Goal: Information Seeking & Learning: Learn about a topic

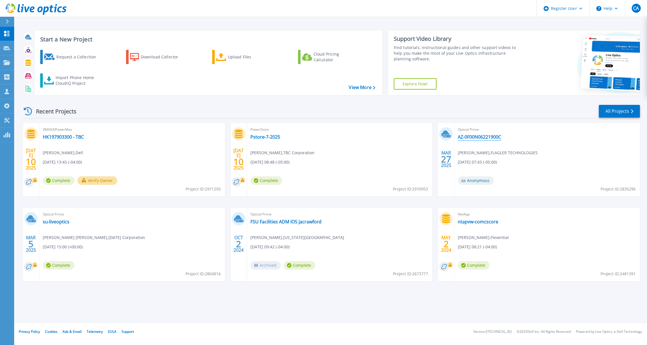
click at [480, 135] on link "AZ-0F00N06221900C" at bounding box center [479, 137] width 43 height 6
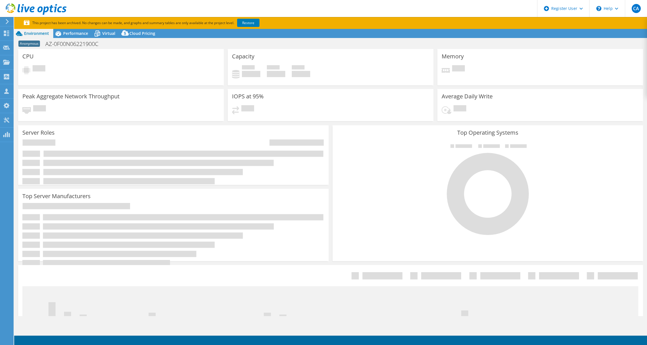
select select "USD"
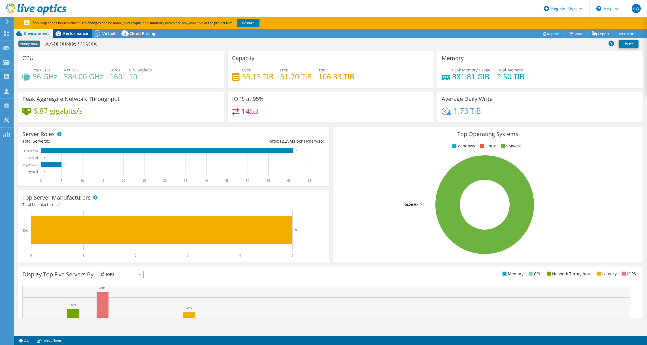
click at [78, 35] on span "Performance" at bounding box center [75, 33] width 25 height 5
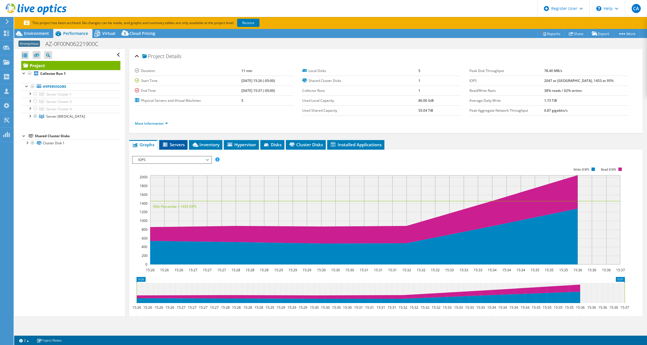
drag, startPoint x: 170, startPoint y: 145, endPoint x: 176, endPoint y: 145, distance: 5.7
click at [172, 145] on span "Servers" at bounding box center [173, 145] width 23 height 6
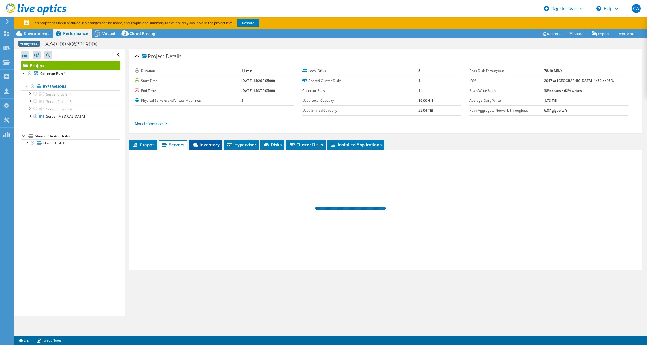
drag, startPoint x: 176, startPoint y: 145, endPoint x: 211, endPoint y: 144, distance: 35.2
click at [211, 144] on span "Inventory" at bounding box center [206, 145] width 28 height 6
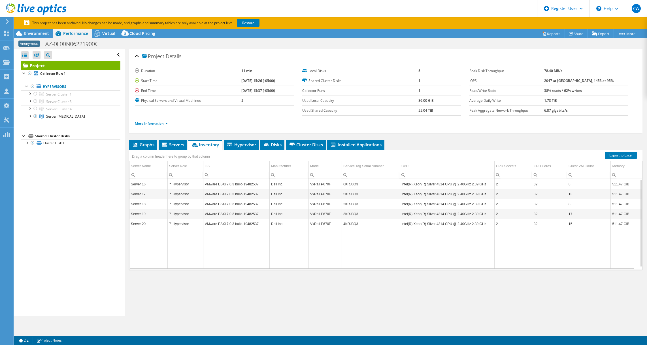
click at [149, 184] on td "Server 16" at bounding box center [149, 184] width 38 height 10
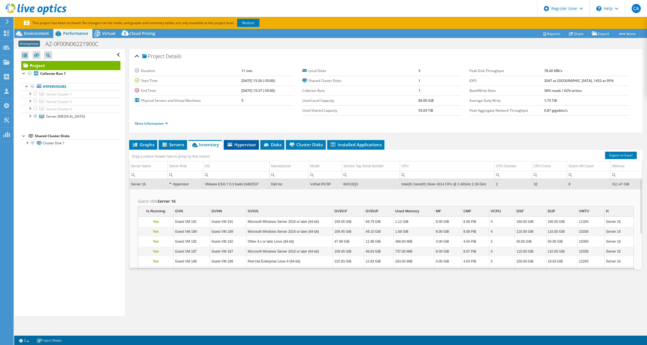
click at [245, 143] on span "Hypervisor" at bounding box center [241, 145] width 29 height 6
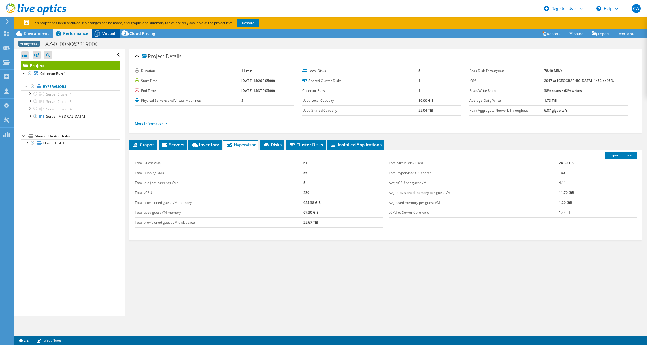
click at [111, 29] on div "Virtual" at bounding box center [105, 33] width 27 height 9
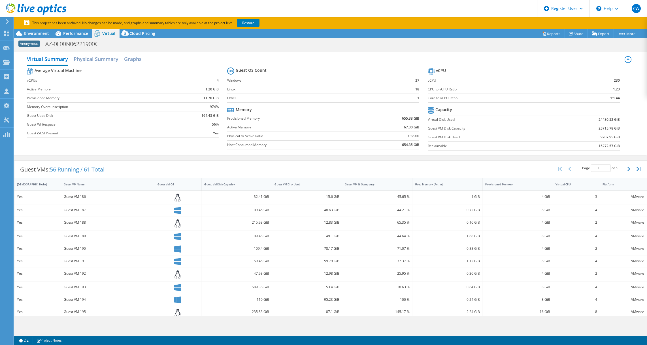
click at [89, 200] on div "Guest VM 186" at bounding box center [108, 197] width 88 height 6
click at [22, 199] on div "Yes" at bounding box center [37, 197] width 41 height 6
click at [379, 206] on div "44.21 %" at bounding box center [377, 210] width 70 height 12
click at [105, 58] on h2 "Physical Summary" at bounding box center [96, 59] width 45 height 12
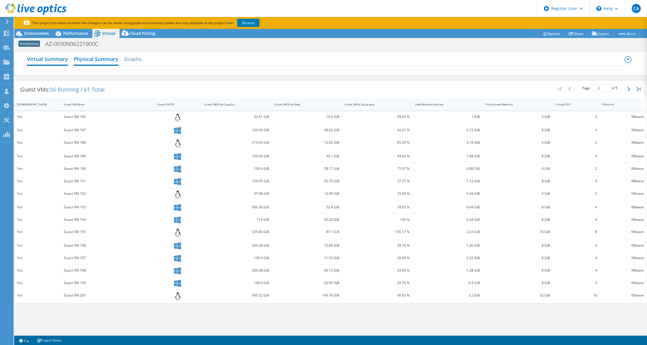
click at [55, 57] on h2 "Virtual Summary" at bounding box center [47, 59] width 41 height 12
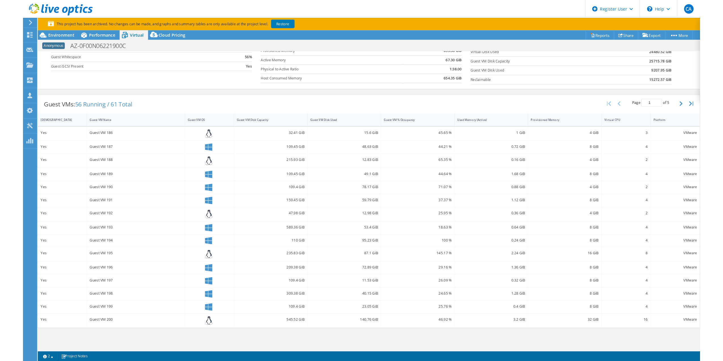
scroll to position [56, 0]
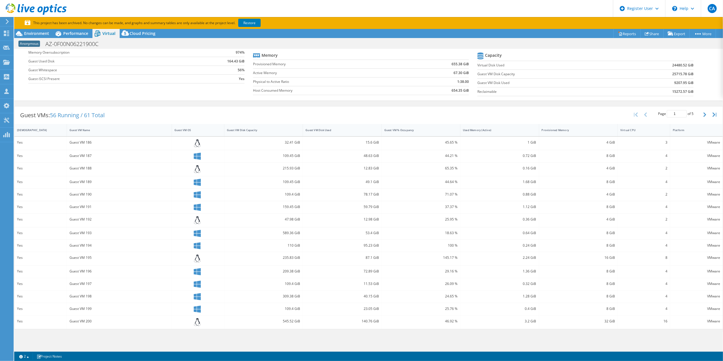
click at [19, 142] on div "Yes" at bounding box center [40, 142] width 47 height 6
click at [74, 26] on section "This project has been archived. No changes can be made, and graphs and summary …" at bounding box center [368, 23] width 708 height 12
click at [78, 28] on section "This project has been archived. No changes can be made, and graphs and summary …" at bounding box center [368, 23] width 708 height 12
click at [75, 35] on span "Performance" at bounding box center [75, 33] width 25 height 5
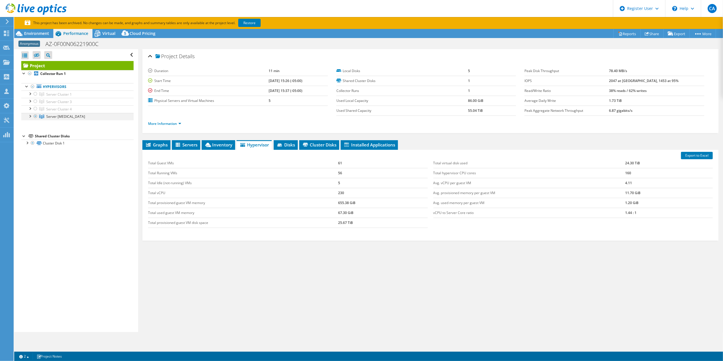
click at [30, 116] on div at bounding box center [30, 116] width 6 height 6
click at [32, 124] on div at bounding box center [33, 123] width 6 height 6
click at [187, 145] on span "Servers" at bounding box center [186, 145] width 23 height 6
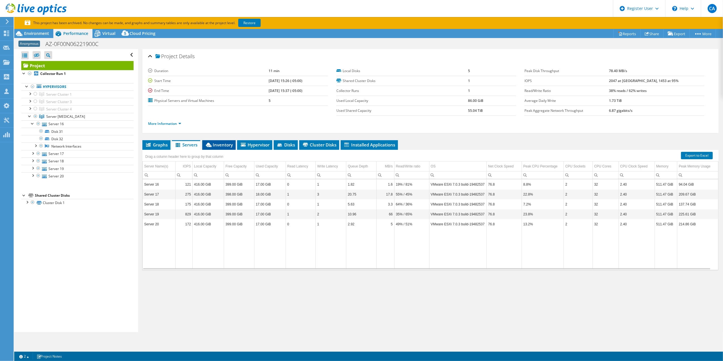
click at [220, 141] on li "Inventory" at bounding box center [218, 145] width 33 height 10
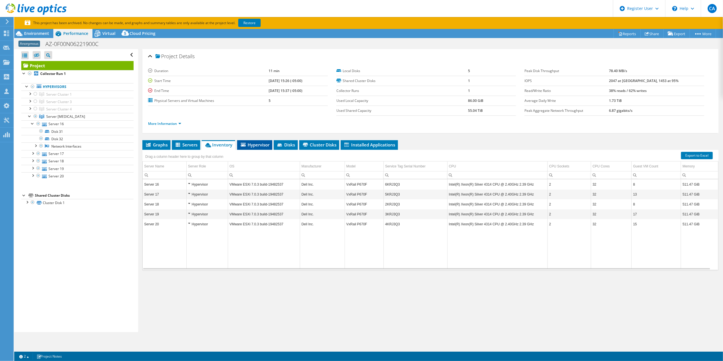
click at [255, 147] on span "Hypervisor" at bounding box center [254, 145] width 29 height 6
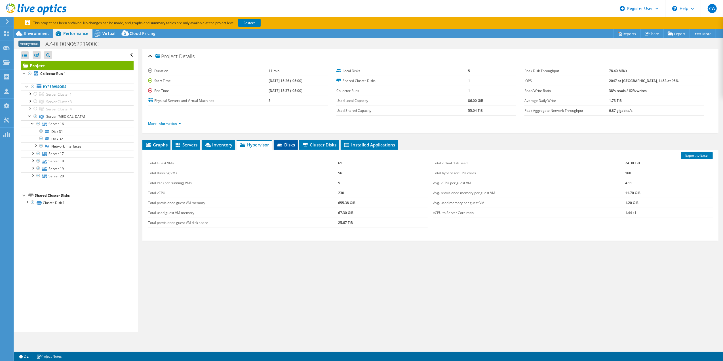
click at [294, 147] on span "Disks" at bounding box center [285, 145] width 18 height 6
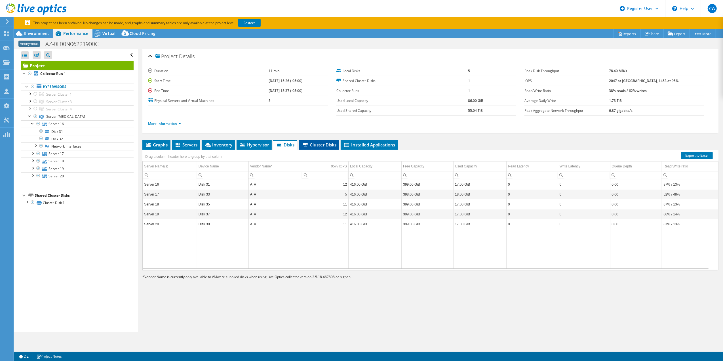
click at [318, 146] on span "Cluster Disks" at bounding box center [319, 145] width 34 height 6
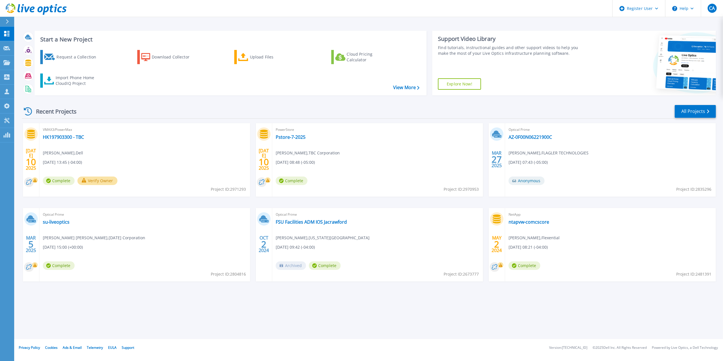
click at [530, 130] on span "Optical Prime" at bounding box center [610, 129] width 204 height 6
drag, startPoint x: 530, startPoint y: 130, endPoint x: 529, endPoint y: 135, distance: 6.0
click at [529, 135] on link "AZ-0F00N06221900C" at bounding box center [529, 137] width 43 height 6
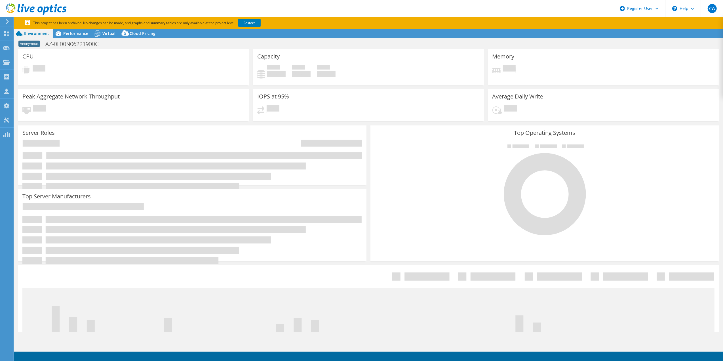
select select "USD"
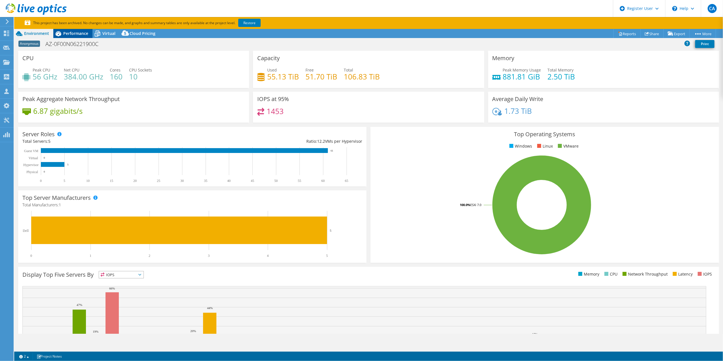
click at [73, 33] on span "Performance" at bounding box center [75, 33] width 25 height 5
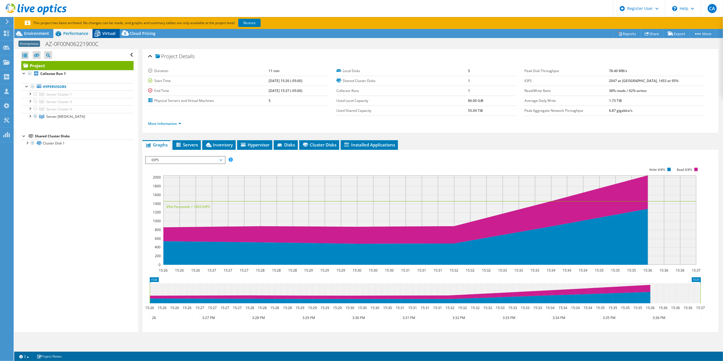
click at [102, 32] on icon at bounding box center [97, 34] width 10 height 10
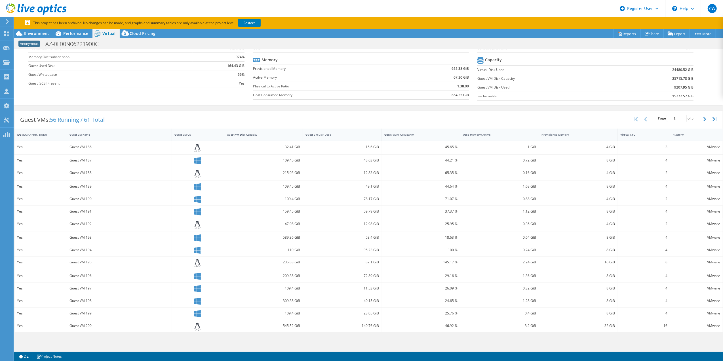
scroll to position [56, 0]
click at [407, 326] on div "46.92 %" at bounding box center [421, 321] width 79 height 13
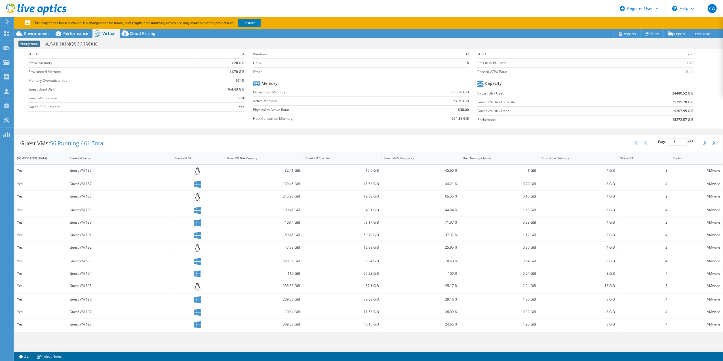
scroll to position [0, 0]
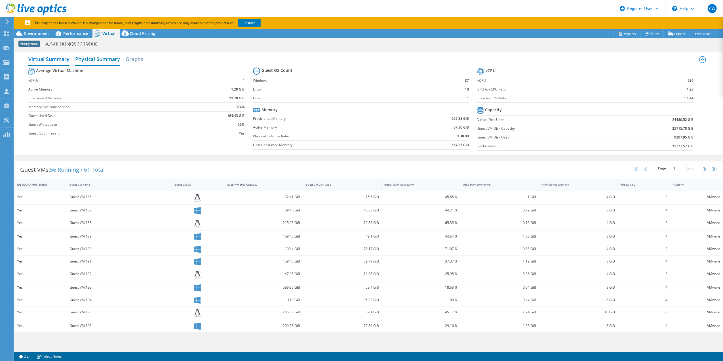
click at [91, 60] on h2 "Physical Summary" at bounding box center [97, 59] width 45 height 12
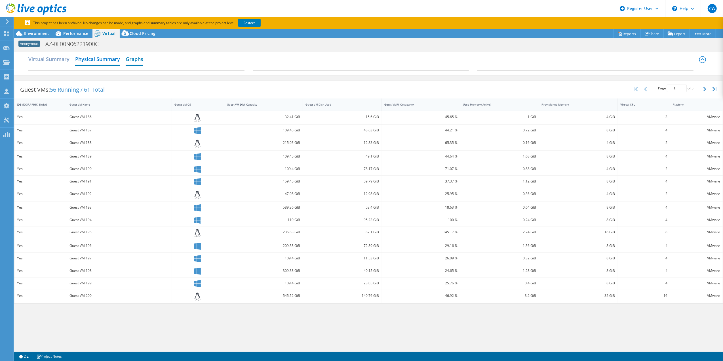
click at [134, 61] on h2 "Graphs" at bounding box center [135, 59] width 18 height 12
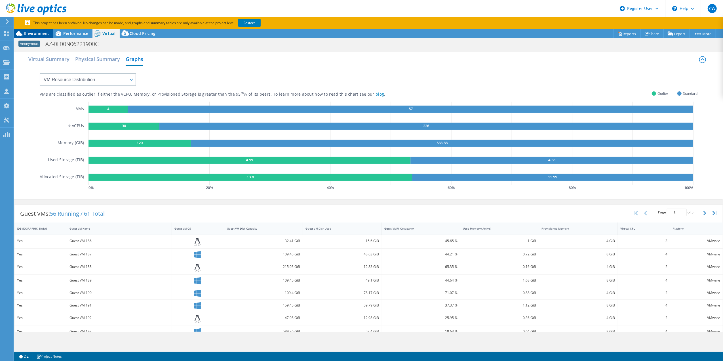
click at [37, 32] on span "Environment" at bounding box center [36, 33] width 25 height 5
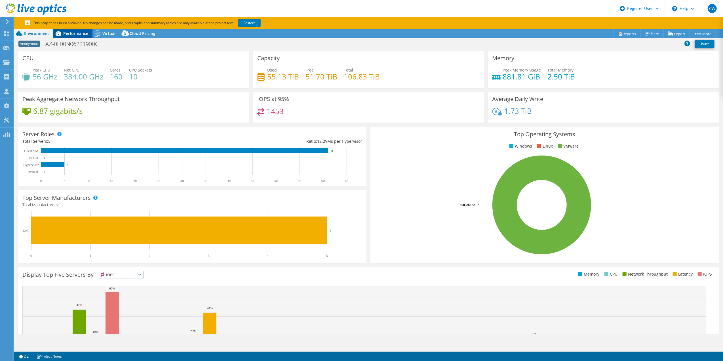
click at [74, 34] on span "Performance" at bounding box center [75, 33] width 25 height 5
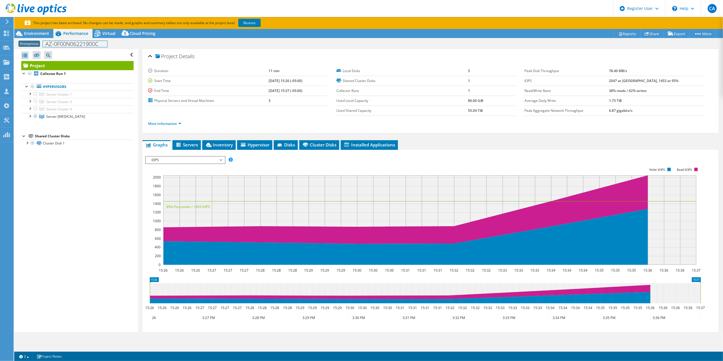
click at [106, 39] on div "Anonymous AZ-0F00N06221900C Print" at bounding box center [368, 44] width 708 height 10
click at [184, 143] on span "Servers" at bounding box center [186, 145] width 23 height 6
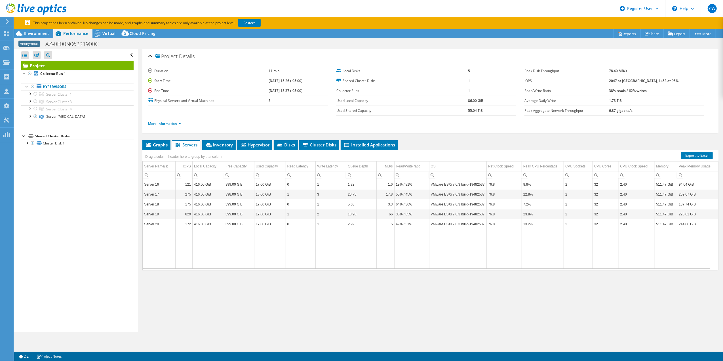
click at [167, 181] on td "Server 16" at bounding box center [159, 184] width 33 height 10
click at [164, 187] on td "Server 16" at bounding box center [159, 184] width 33 height 10
click at [159, 185] on td "Server 16" at bounding box center [159, 184] width 33 height 10
click at [220, 144] on span "Inventory" at bounding box center [219, 145] width 28 height 6
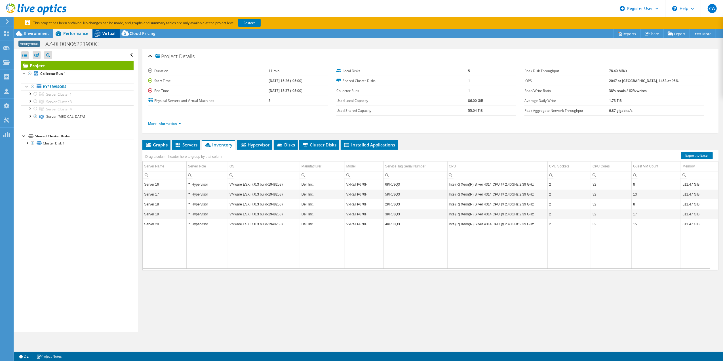
click at [105, 33] on span "Virtual" at bounding box center [108, 33] width 13 height 5
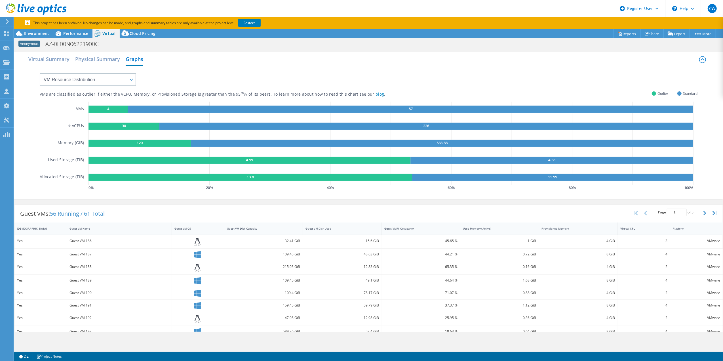
click at [69, 241] on div "Guest VM 186" at bounding box center [118, 241] width 99 height 6
click at [251, 244] on div "32.41 GiB" at bounding box center [263, 241] width 79 height 13
click at [211, 243] on div at bounding box center [197, 242] width 47 height 8
click at [703, 211] on icon "button" at bounding box center [704, 213] width 3 height 5
click at [700, 211] on button "button" at bounding box center [705, 212] width 10 height 11
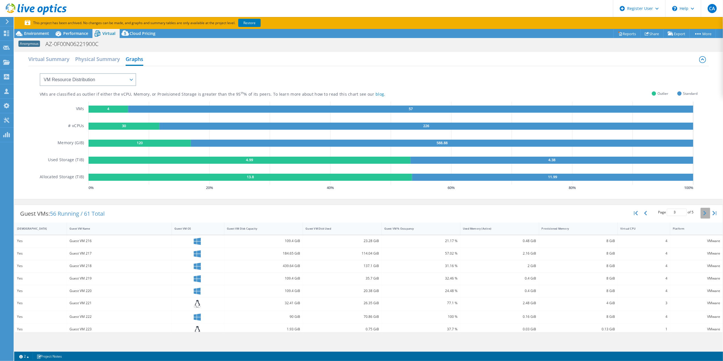
click at [700, 211] on button "button" at bounding box center [705, 212] width 10 height 11
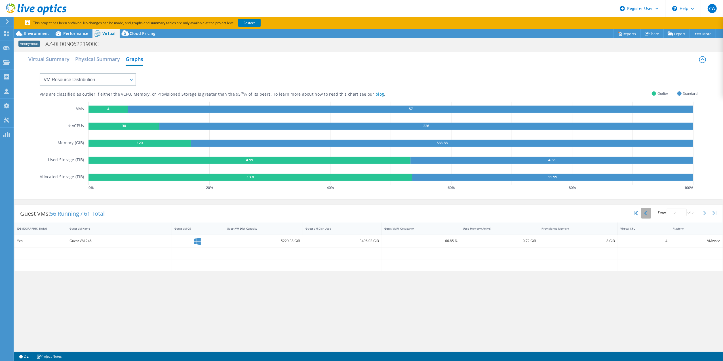
click at [642, 212] on button "button" at bounding box center [646, 212] width 10 height 11
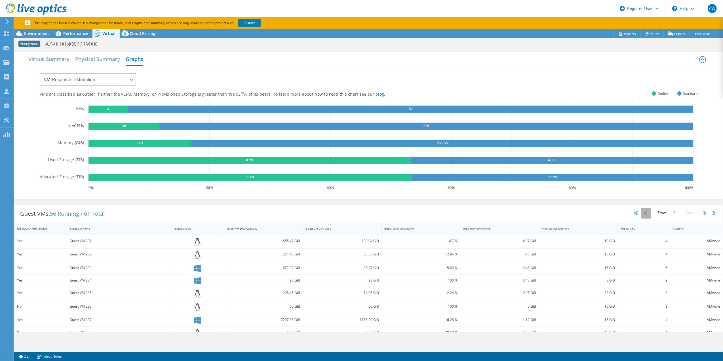
click at [642, 212] on button "button" at bounding box center [646, 212] width 10 height 11
click at [643, 211] on button "button" at bounding box center [646, 212] width 10 height 11
type input "1"
click at [277, 248] on div "109.45 GiB" at bounding box center [263, 254] width 79 height 12
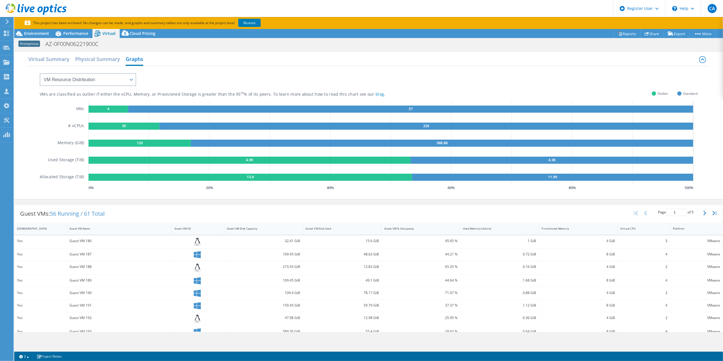
click at [279, 242] on div "32.41 GiB" at bounding box center [263, 241] width 73 height 6
